Goal: Check status

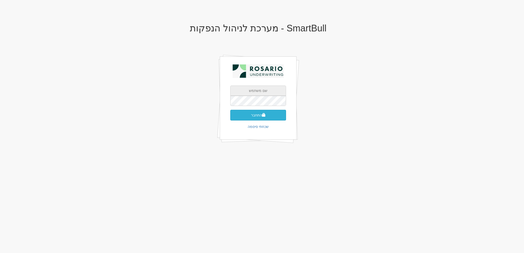
type input "[EMAIL_ADDRESS][DOMAIN_NAME]"
click at [253, 114] on button "התחבר" at bounding box center [258, 115] width 56 height 11
type input "828234"
click at [230, 118] on button "התחבר" at bounding box center [258, 123] width 56 height 11
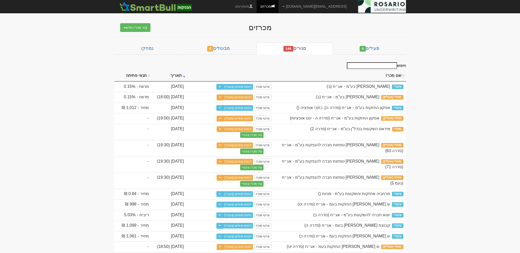
click at [368, 64] on input "חיפוש" at bounding box center [372, 65] width 50 height 7
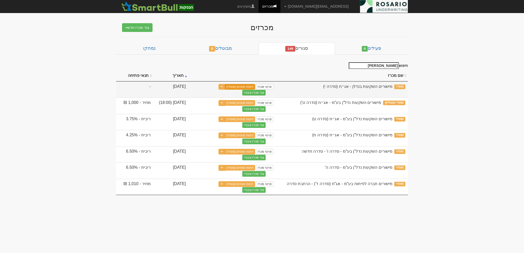
type input "מישורי"
click at [241, 87] on link "דוחות סופיים (מוסדי)" at bounding box center [240, 87] width 30 height 6
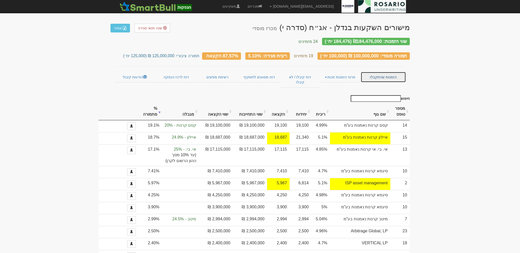
click at [388, 75] on link "הזמנות שהתקבלו" at bounding box center [383, 77] width 45 height 11
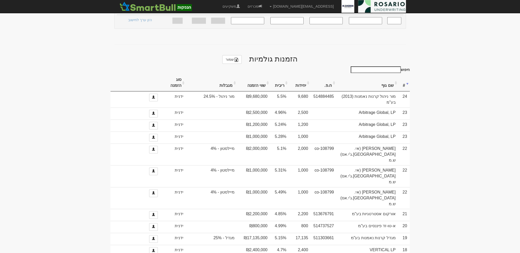
scroll to position [217, 0]
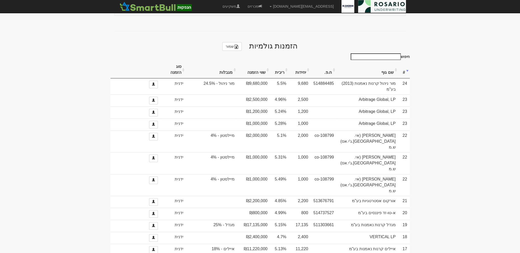
click at [261, 66] on th "שווי הזמנה" at bounding box center [253, 69] width 33 height 17
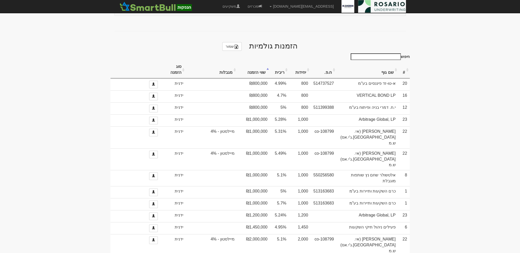
click at [261, 66] on th "שווי הזמנה" at bounding box center [253, 69] width 33 height 17
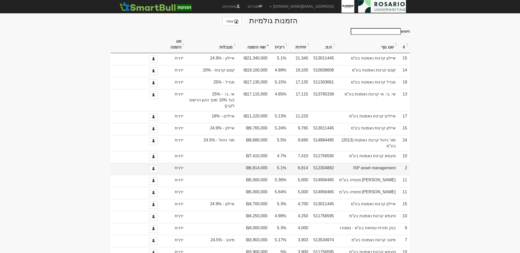
scroll to position [281, 0]
